Goal: Task Accomplishment & Management: Use online tool/utility

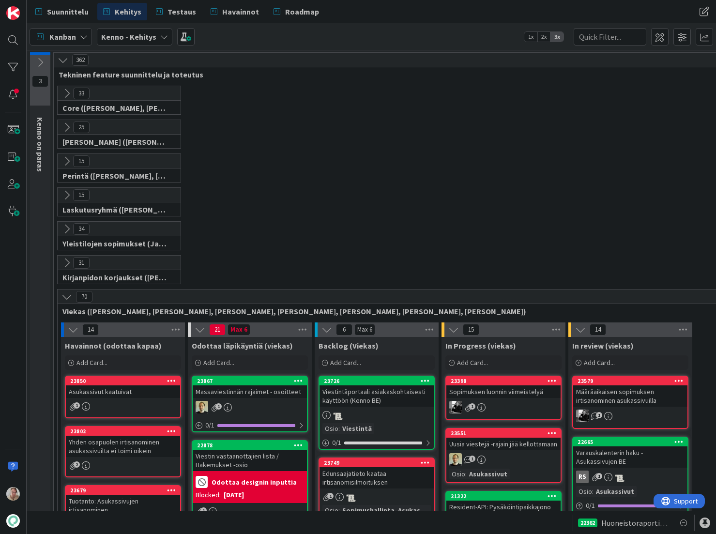
scroll to position [235, 27]
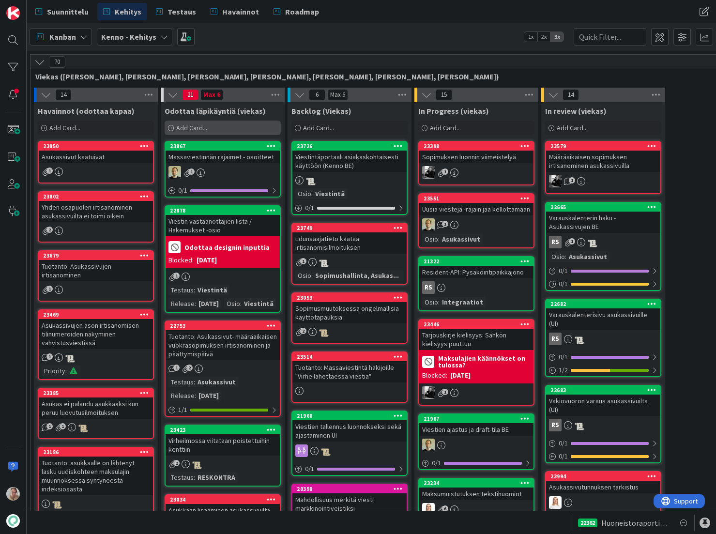
click at [232, 121] on div "Add Card..." at bounding box center [223, 128] width 116 height 15
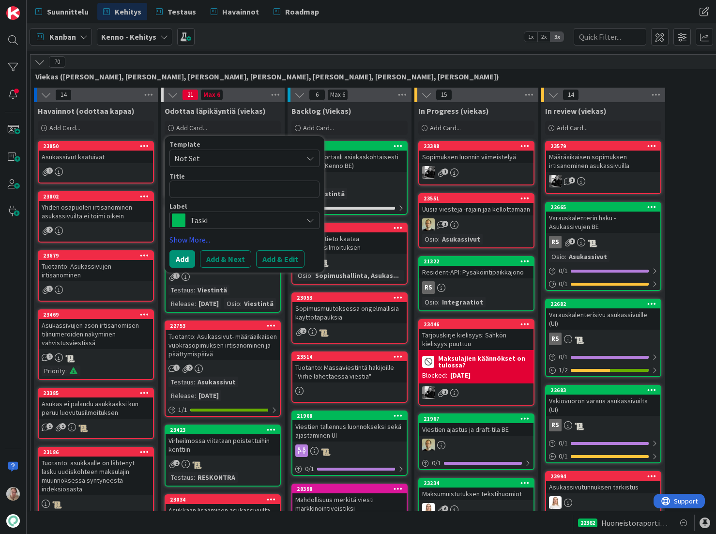
click at [219, 189] on textarea at bounding box center [245, 189] width 150 height 17
type textarea "x"
type textarea "M"
type textarea "x"
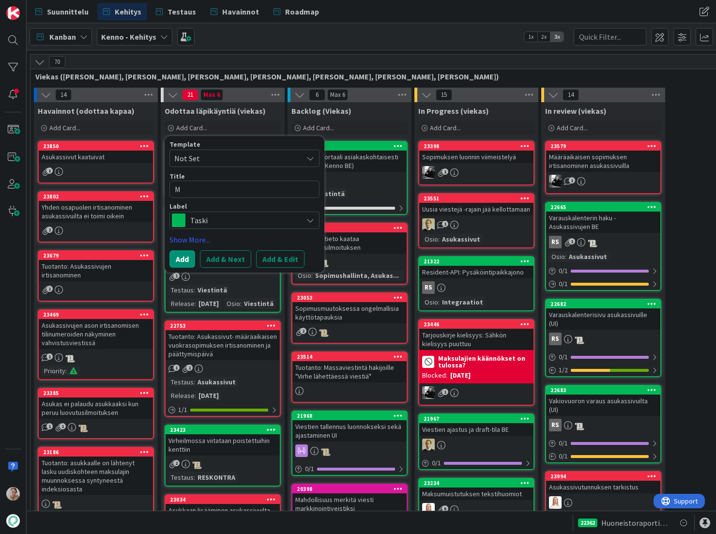
type textarea "Mu"
type textarea "x"
type textarea "Muu"
type textarea "x"
type textarea "Muut"
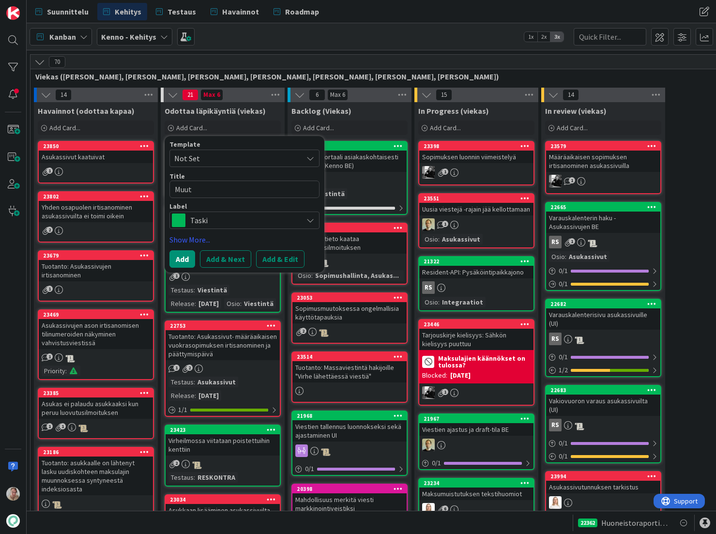
type textarea "x"
type textarea "Muutet"
type textarea "x"
type textarea "Muuteta"
type textarea "x"
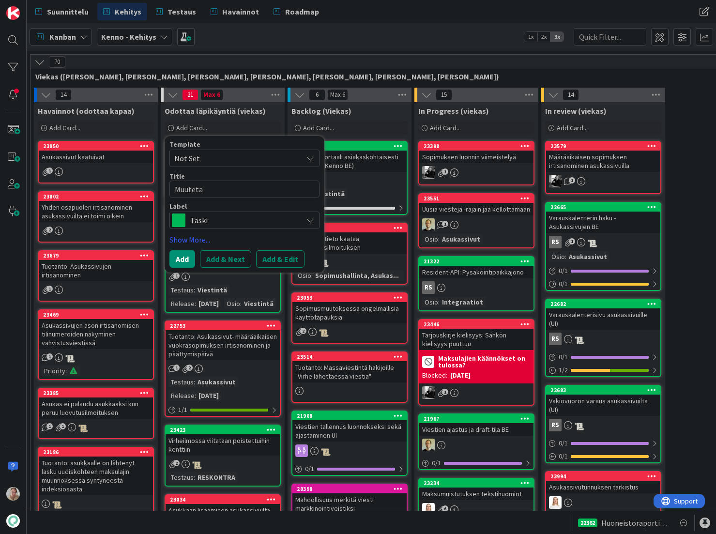
type textarea "Muutetaa"
type textarea "x"
type textarea "Muutetaan"
type textarea "x"
type textarea "Muutetaan"
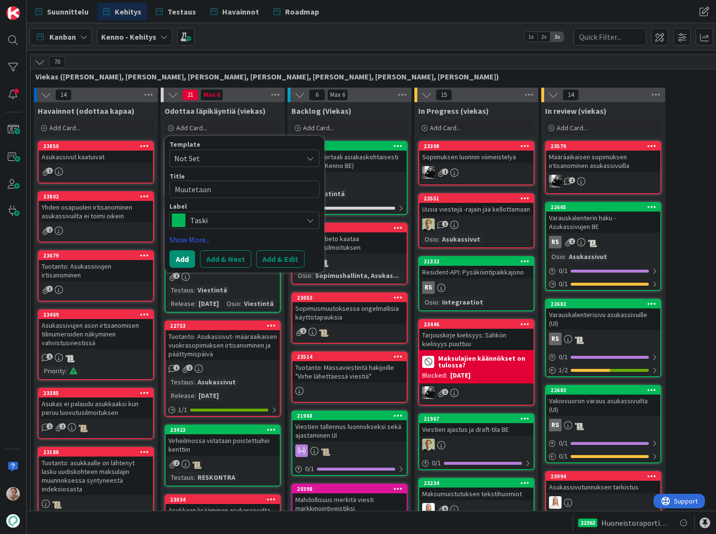
type textarea "x"
type textarea "Muutetaan a"
type textarea "x"
type textarea "Muutetaan au"
type textarea "x"
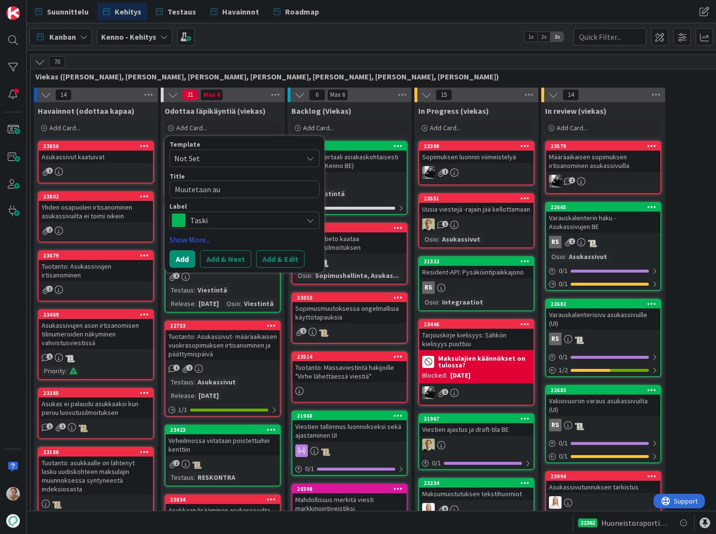
type textarea "Muutetaan aut"
type textarea "x"
type textarea "Muutetaan auto"
type textarea "x"
type textarea "Muutetaan autom"
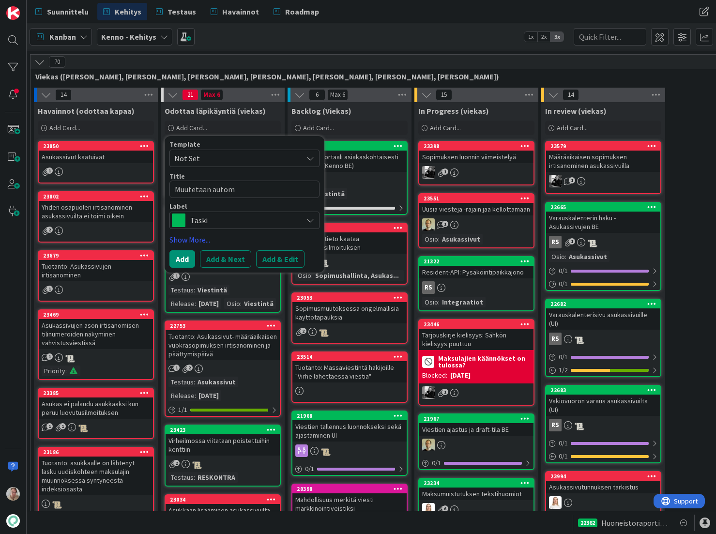
type textarea "x"
type textarea "Muutetaan automa"
type textarea "x"
type textarea "Muutetaan automaa"
type textarea "x"
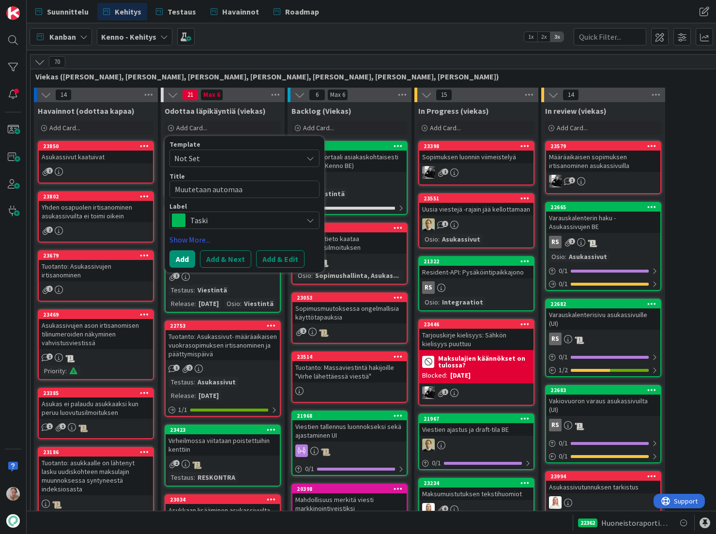
type textarea "Muutetaan automaat"
type textarea "x"
type textarea "Muutetaan automaatt"
type textarea "x"
type textarea "Muutetaan automaatti"
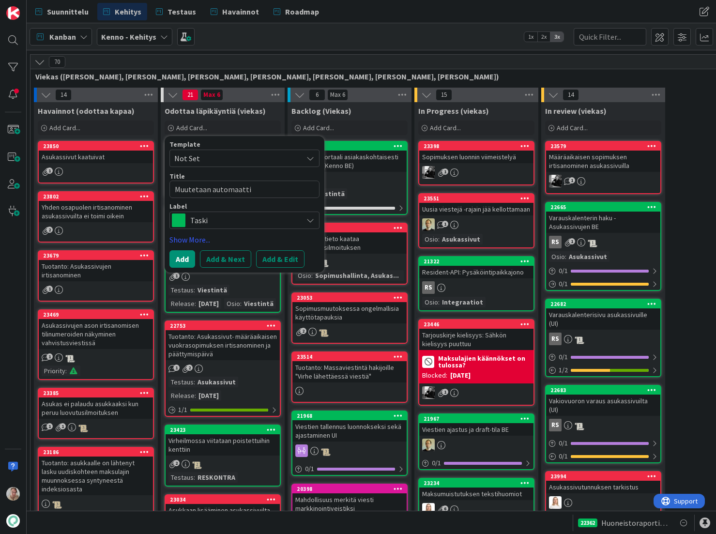
type textarea "x"
type textarea "Muutetaan automaattiv"
type textarea "x"
type textarea "Muutetaan automaattivie"
type textarea "x"
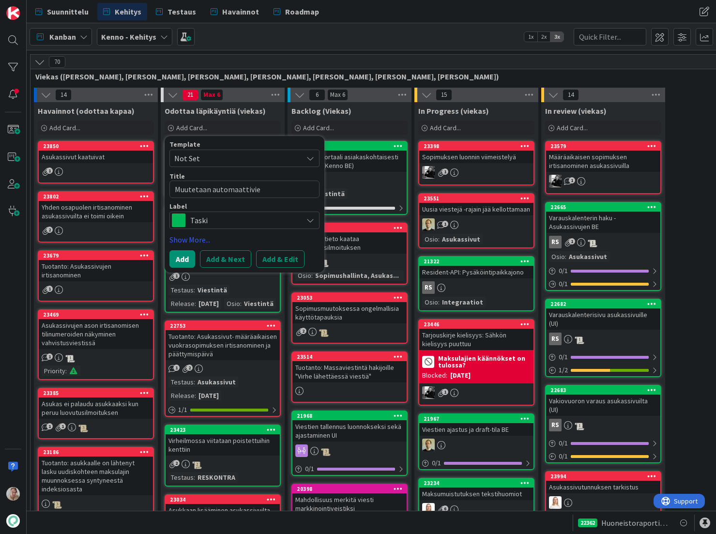
type textarea "Muutetaan automaattivies"
type textarea "x"
type textarea "Muutetaan automaattiviesi"
type textarea "x"
type textarea "Muutetaan automaattiviesie"
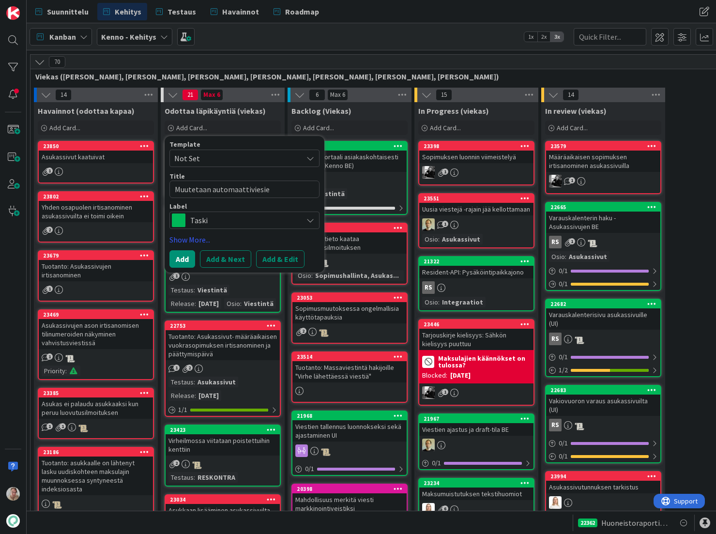
type textarea "x"
type textarea "Muutetaan automaattiviesien"
type textarea "x"
type textarea "Muutetaan automaattiviesien"
type textarea "x"
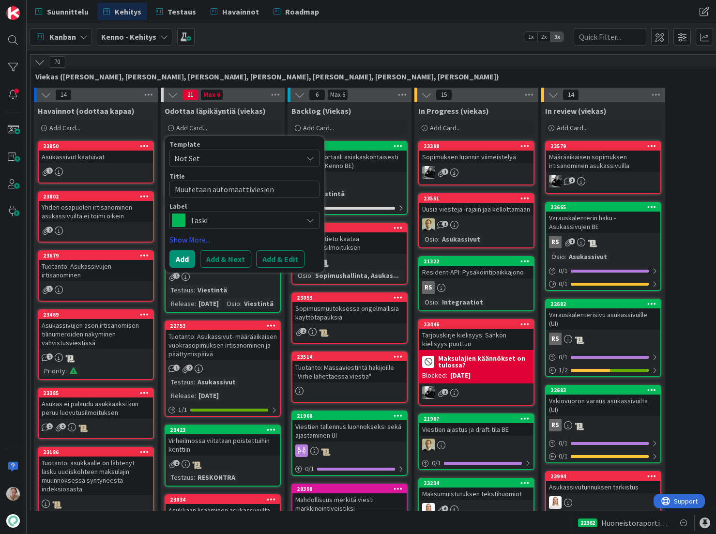
type textarea "Muutetaan automaattiviesien l"
type textarea "x"
type textarea "Muutetaan automaattiviesien lä"
type textarea "x"
type textarea "Muutetaan automaattiviesien läh"
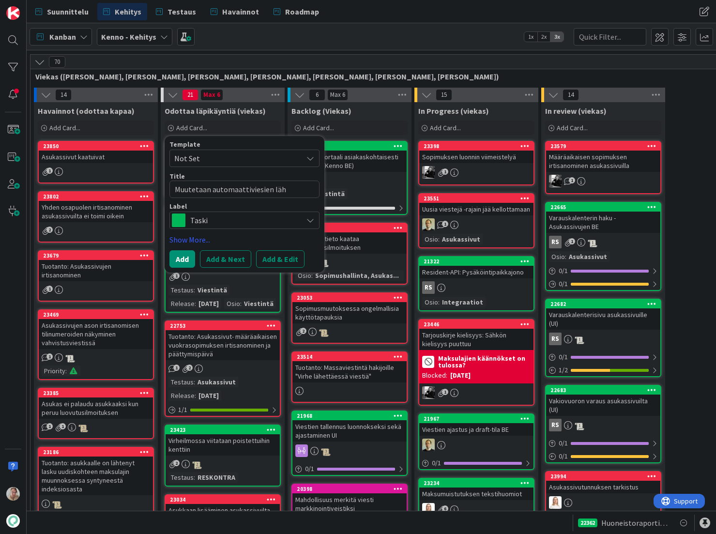
type textarea "x"
type textarea "Muutetaan automaattiviesien lähe"
type textarea "x"
type textarea "Muutetaan automaattiviesien lähety"
type textarea "x"
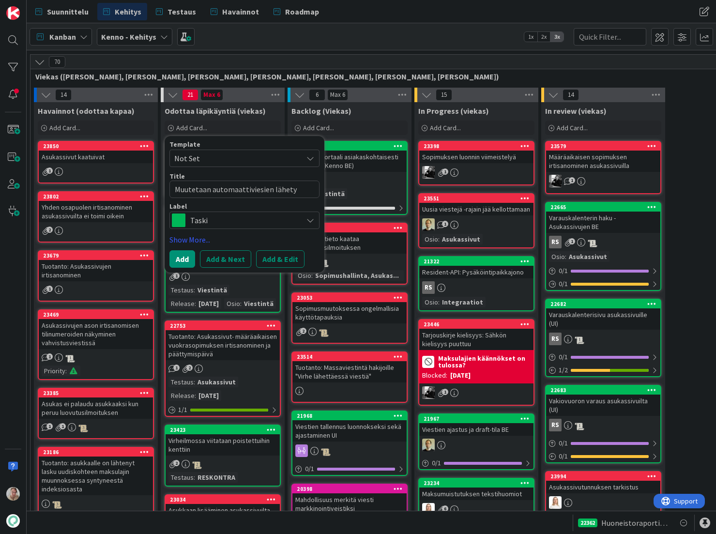
type textarea "Muutetaan automaattiviesien lähetys"
type textarea "x"
type textarea "Muutetaan automaattiviesien lähetys"
type textarea "x"
type textarea "Muutetaan automaattiviesien lähetys ("
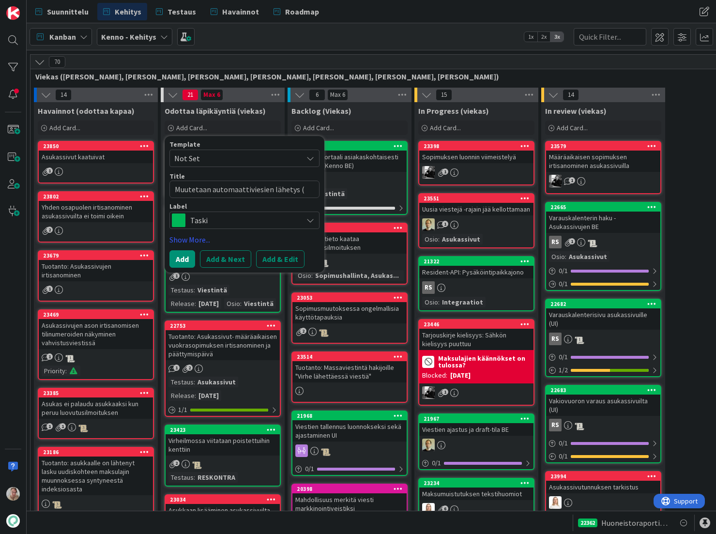
type textarea "x"
type textarea "Muutetaan automaattiviesien lähetys (h"
type textarea "x"
type textarea "Muutetaan automaattiviesien lähetys (ha"
type textarea "x"
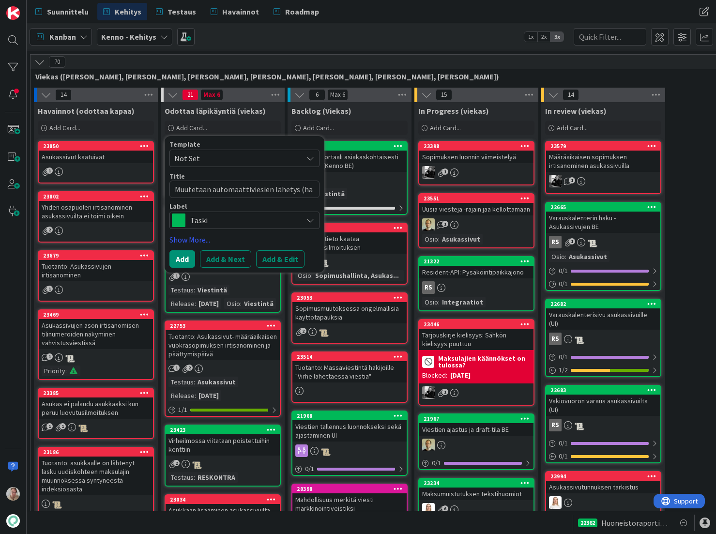
type textarea "Muutetaan automaattiviesien lähetys (hak"
type textarea "x"
type textarea "Muutetaan automaattiviesien lähetys (hake"
type textarea "x"
type textarea "Muutetaan automaattiviesien lähetys (hakem"
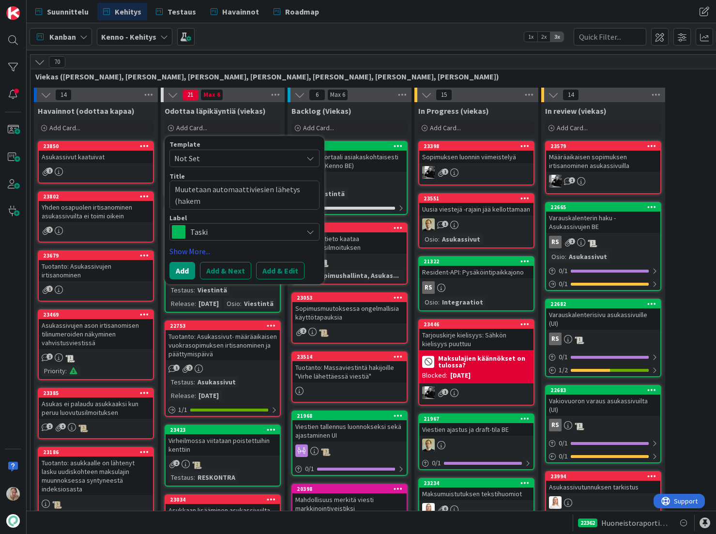
type textarea "x"
type textarea "Muutetaan automaattiviesien lähetys (hakemus"
type textarea "x"
type textarea "Muutetaan automaattiviesien lähetys (hakemus"
type textarea "x"
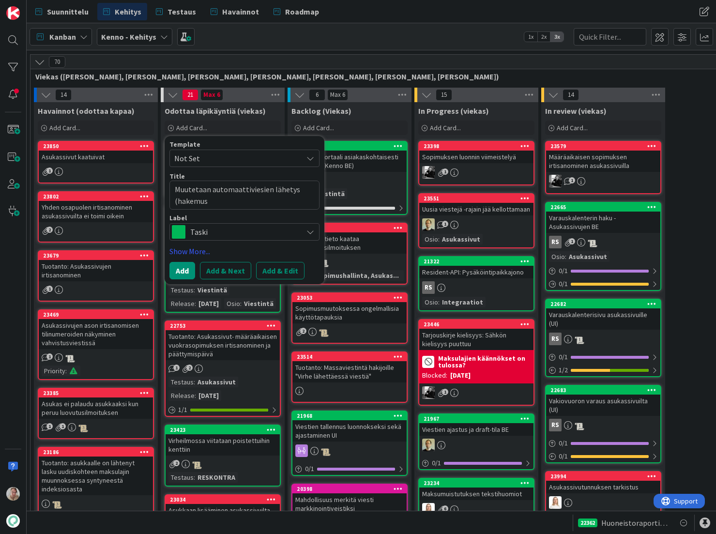
type textarea "Muutetaan automaattiviesien lähetys (hakemus v"
type textarea "x"
type textarea "Muutetaan automaattiviesien lähetys (hakemus va"
type textarea "x"
type textarea "Muutetaan automaattiviesien lähetys (hakemus van"
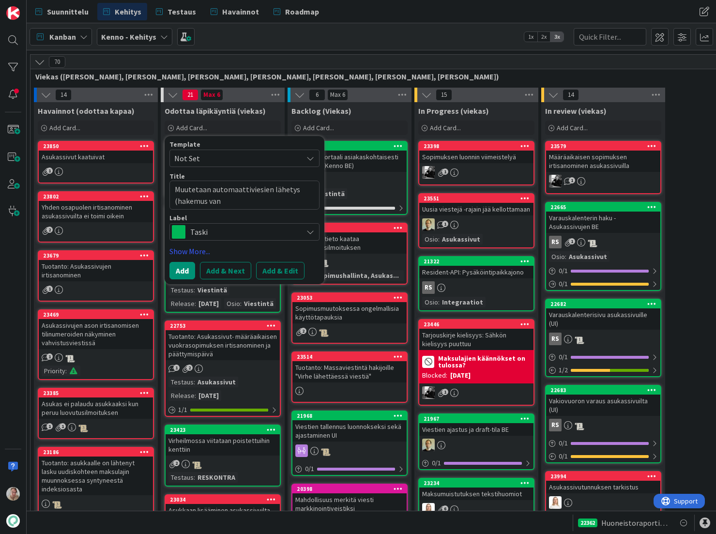
type textarea "x"
type textarea "Muutetaan automaattiviesien lähetys (hakemus vanh"
type textarea "x"
type textarea "Muutetaan automaattiviesien lähetys (hakemus vanhe"
type textarea "x"
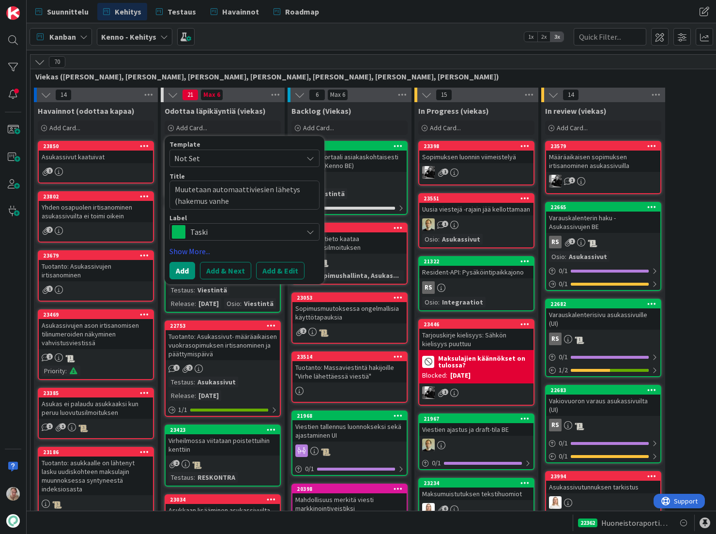
type textarea "Muutetaan automaattiviesien lähetys (hakemus vanhen"
type textarea "x"
type textarea "Muutetaan automaattiviesien lähetys (hakemus vanhene"
type textarea "x"
type textarea "Muutetaan automaattiviesien lähetys (hakemus vanhenee"
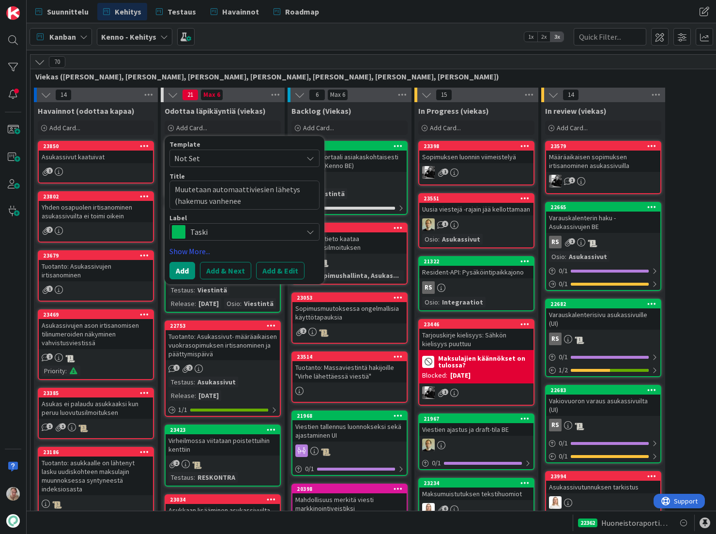
type textarea "x"
type textarea "Muutetaan automaattiviesien lähetys (hakemus vanhenee)"
type textarea "x"
type textarea "Muutetaan automaattiviesien lähetys (hakemus vanhenee)"
type textarea "x"
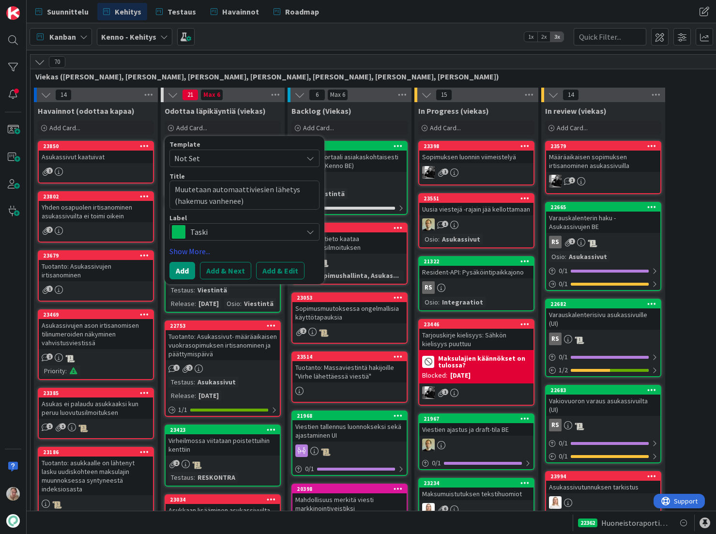
type textarea "Muutetaan automaattiviesien lähetys (hakemus vanhenee) j"
type textarea "x"
type textarea "Muutetaan automaattiviesien lähetys (hakemus vanhenee) jä"
type textarea "x"
type textarea "Muutetaan automaattiviesien lähetys (hakemus vanhenee) jär"
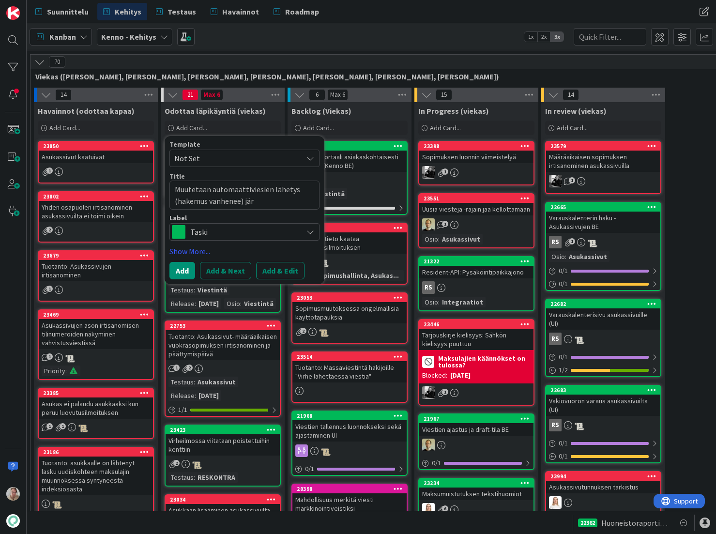
type textarea "x"
type textarea "Muutetaan automaattiviesien lähetys (hakemus vanhenee) järk"
type textarea "x"
type textarea "Muutetaan automaattiviesien lähetys (hakemus vanhenee) järke"
type textarea "x"
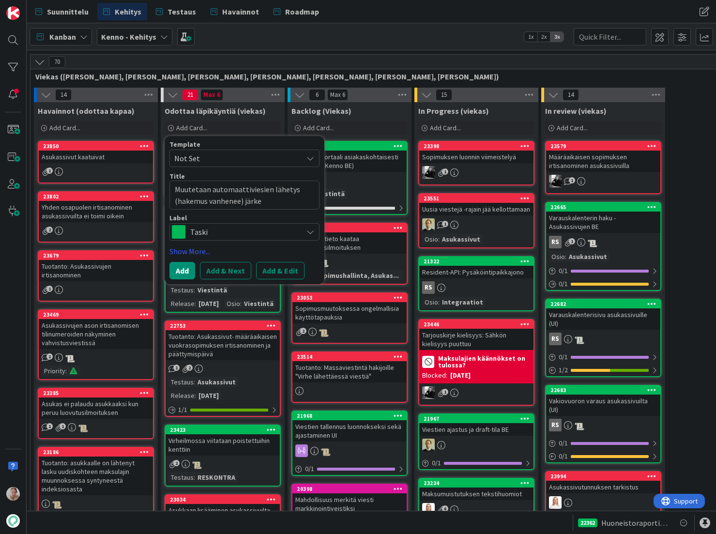
type textarea "Muutetaan automaattiviesien lähetys (hakemus vanhenee) järkev"
type textarea "x"
type textarea "Muutetaan automaattiviesien lähetys (hakemus vanhenee) järkevä"
type textarea "x"
type textarea "Muutetaan automaattiviesien lähetys (hakemus vanhenee) järkevää"
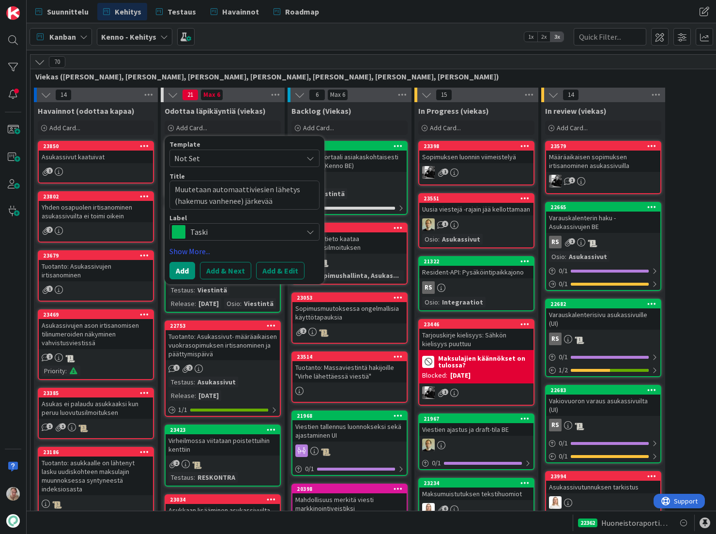
type textarea "x"
type textarea "Muutetaan automaattiviesien lähetys (hakemus vanhenee) järkevään"
type textarea "x"
type textarea "Muutetaan automaattiviesien lähetys (hakemus vanhenee) järkevään"
type textarea "x"
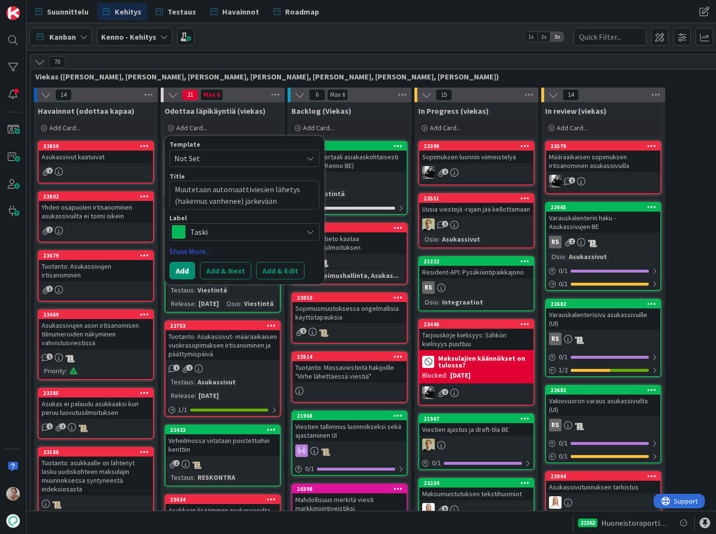
type textarea "Muutetaan automaattiviesien lähetys (hakemus vanhenee) järkevään a"
type textarea "x"
type textarea "Muutetaan automaattiviesien lähetys (hakemus vanhenee) järkevään ai"
type textarea "x"
type textarea "Muutetaan automaattiviesien lähetys (hakemus vanhenee) järkevään aik"
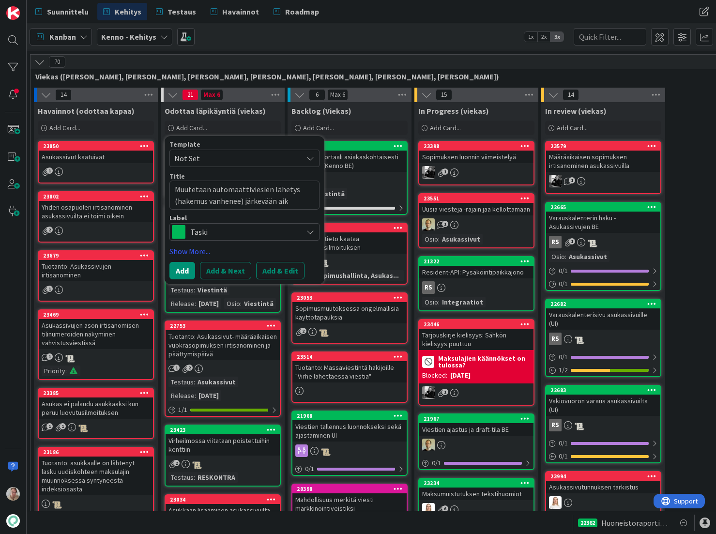
type textarea "x"
type textarea "Muutetaan automaattiviesien lähetys (hakemus vanhenee) järkevään aika"
type textarea "x"
type textarea "Muutetaan automaattiviesien lähetys (hakemus vanhenee) järkevään aikaan"
type textarea "x"
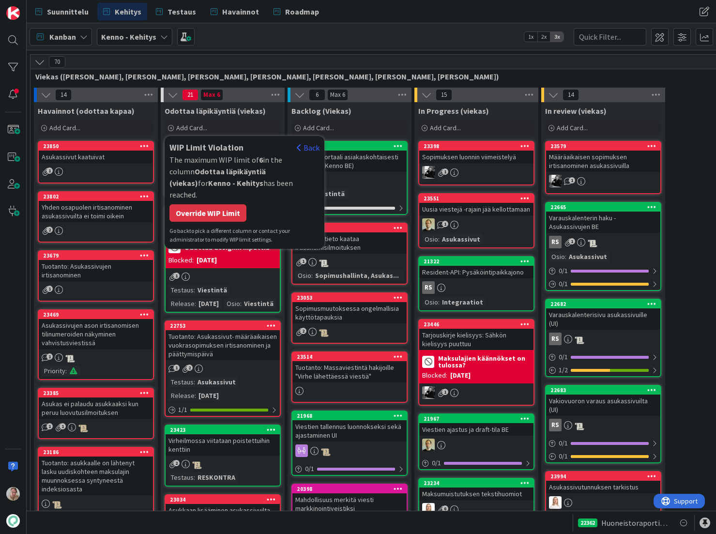
click at [223, 204] on div "Override WIP Limit" at bounding box center [208, 212] width 77 height 17
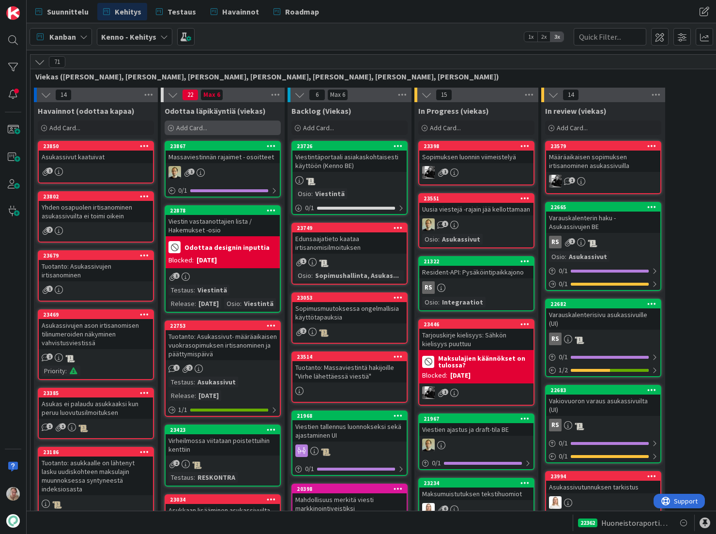
click at [208, 127] on div "Add Card..." at bounding box center [223, 128] width 116 height 15
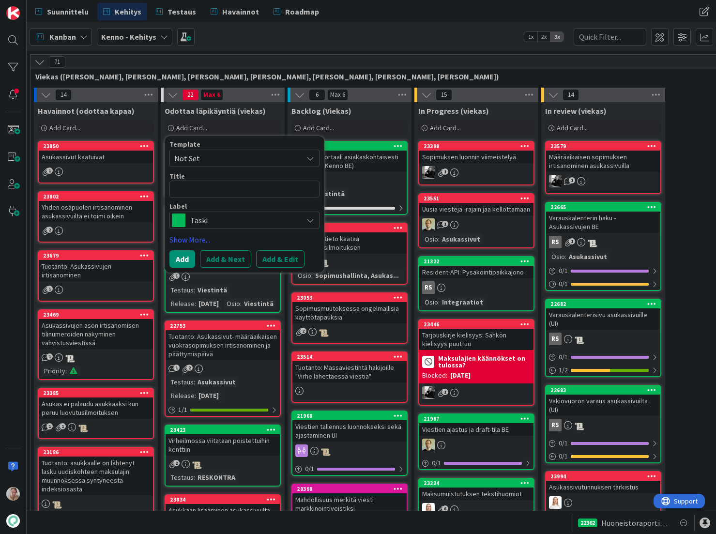
click at [252, 119] on div "Odottaa läpikäyntiä (viekas) Add Card... Template Not Set Title 0 / 128 Label T…" at bounding box center [223, 119] width 124 height 35
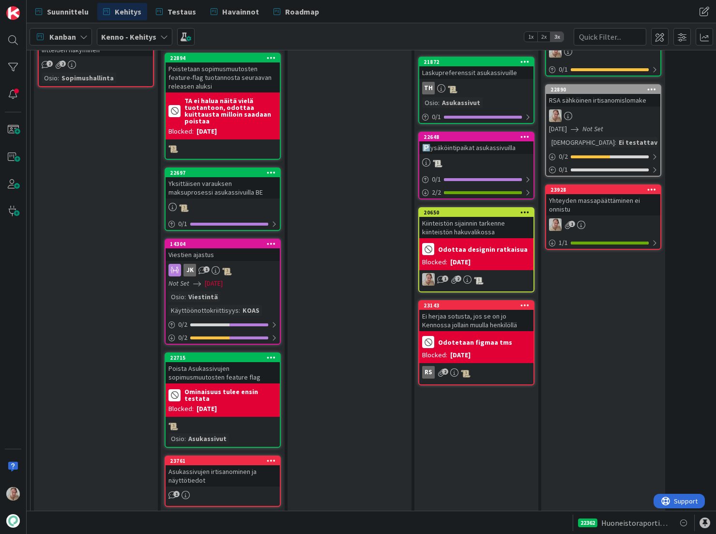
scroll to position [1872, 27]
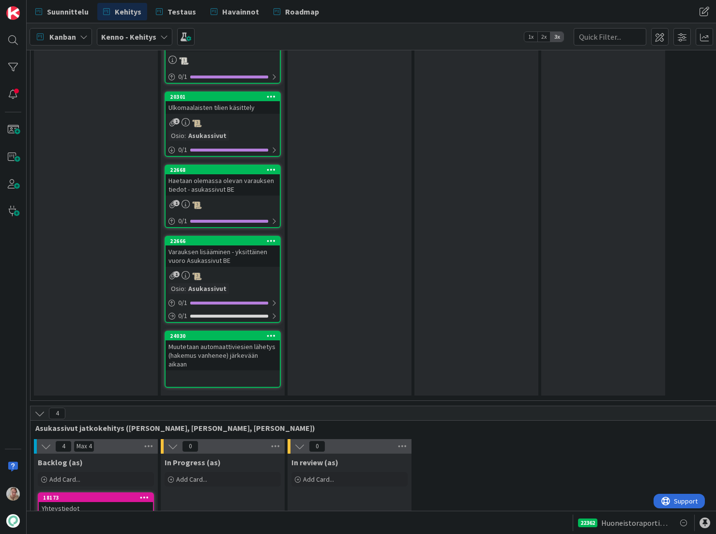
click at [239, 361] on div "Muutetaan automaattiviesien lähetys (hakemus vanhenee) järkevään aikaan" at bounding box center [223, 356] width 114 height 30
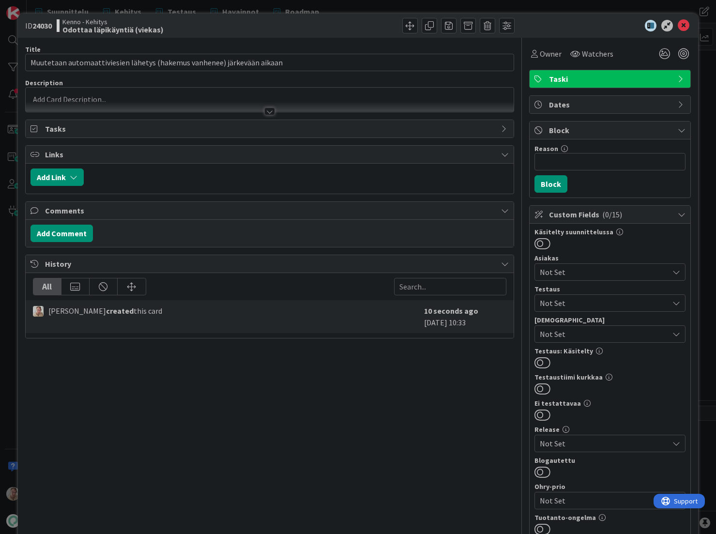
click at [378, 96] on p at bounding box center [270, 99] width 479 height 11
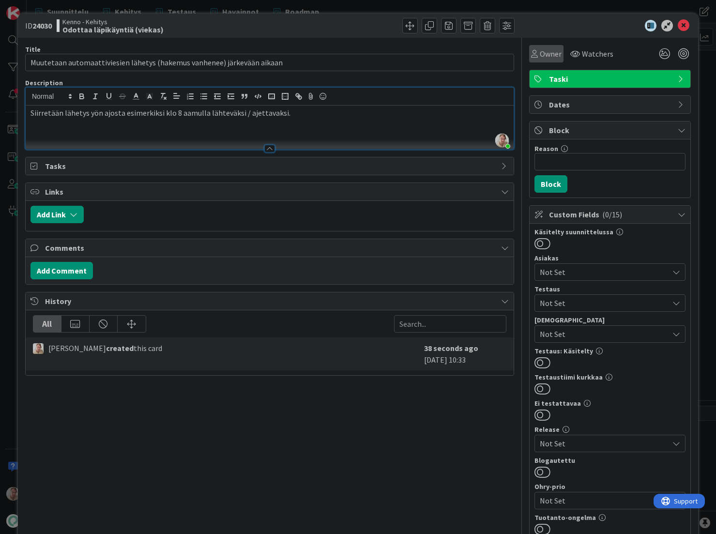
click at [540, 55] on span "Owner" at bounding box center [551, 54] width 22 height 12
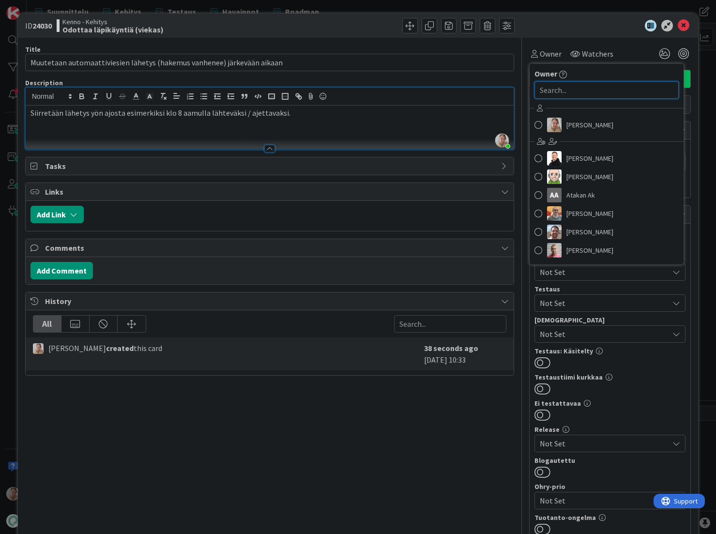
click at [553, 90] on input "text" at bounding box center [607, 89] width 144 height 17
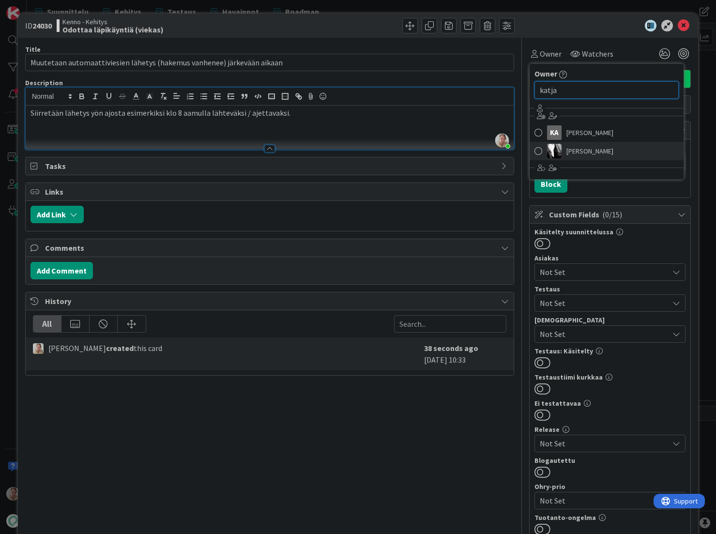
type input "katja"
click at [591, 147] on span "[PERSON_NAME]" at bounding box center [590, 151] width 47 height 15
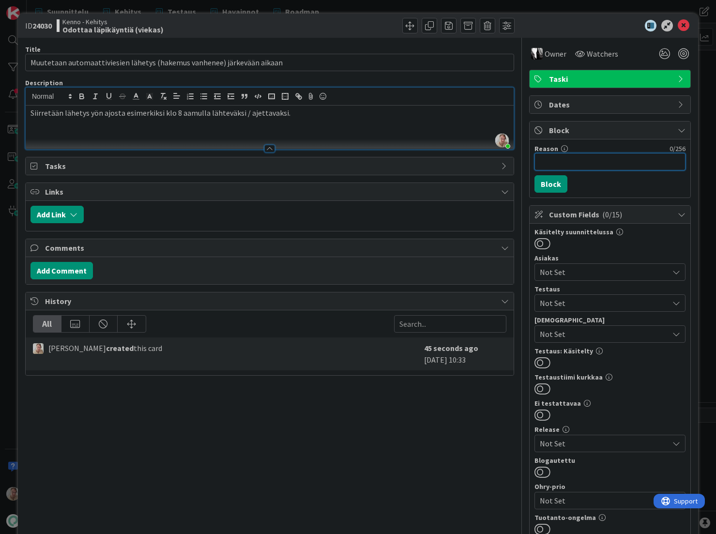
click at [558, 160] on input "Reason" at bounding box center [610, 161] width 151 height 17
type input "Odotetaan, että [PERSON_NAME] varmistaa tän :)"
click at [542, 187] on button "Block" at bounding box center [551, 183] width 33 height 17
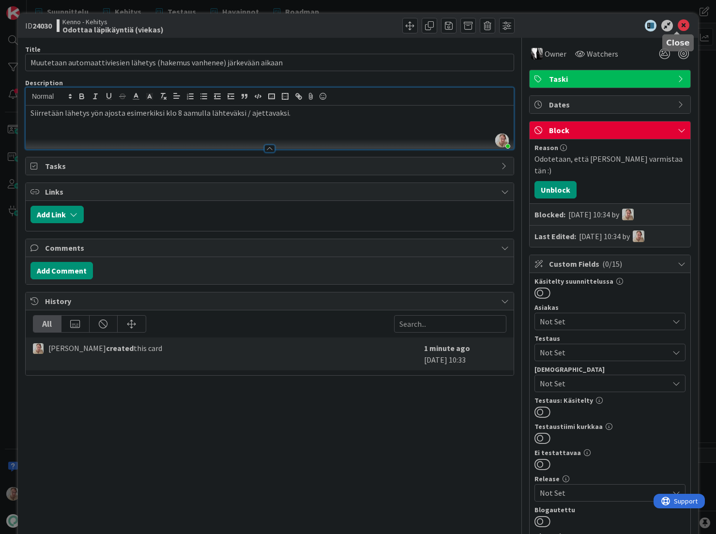
click at [679, 27] on icon at bounding box center [684, 26] width 12 height 12
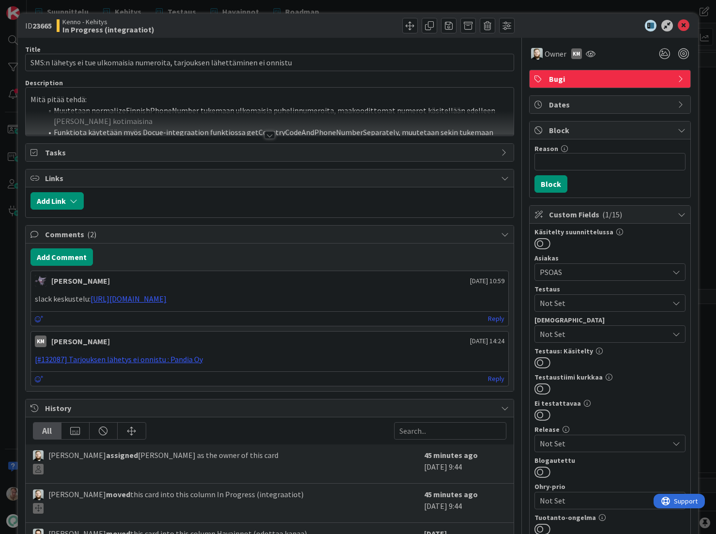
click at [198, 132] on div at bounding box center [270, 123] width 488 height 25
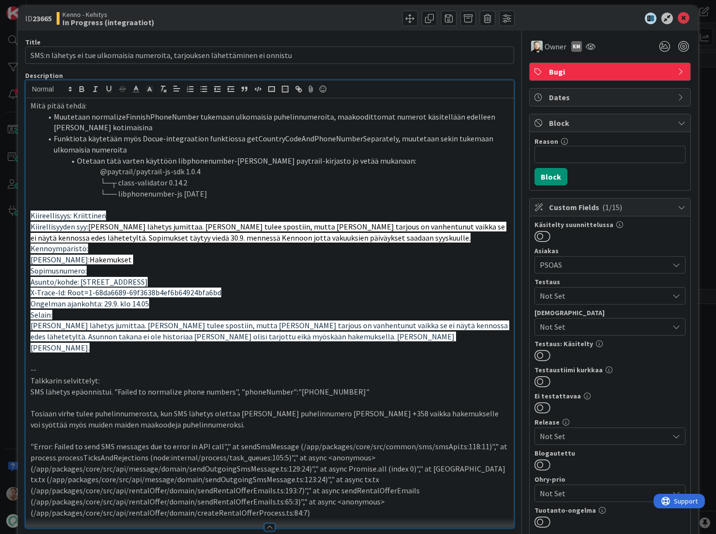
scroll to position [9, 0]
